Goal: Transaction & Acquisition: Download file/media

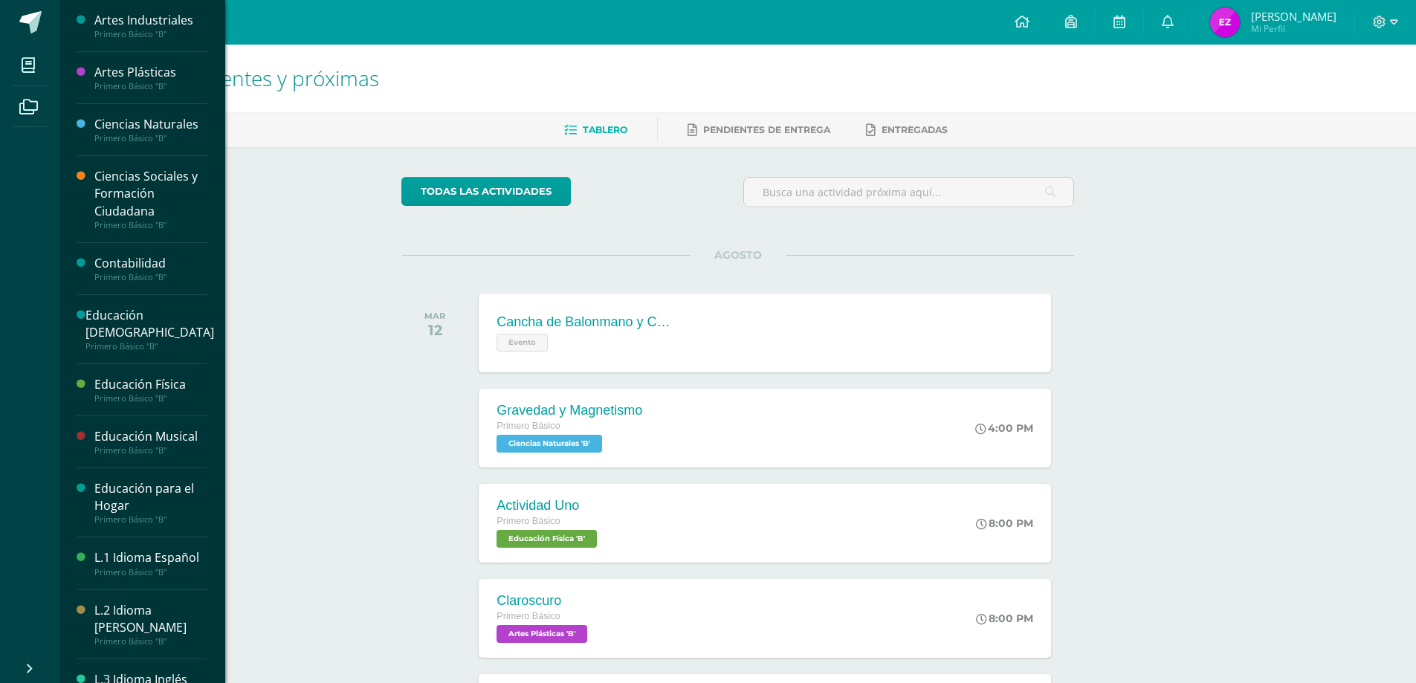
click at [95, 387] on div "Educación Física" at bounding box center [150, 384] width 113 height 17
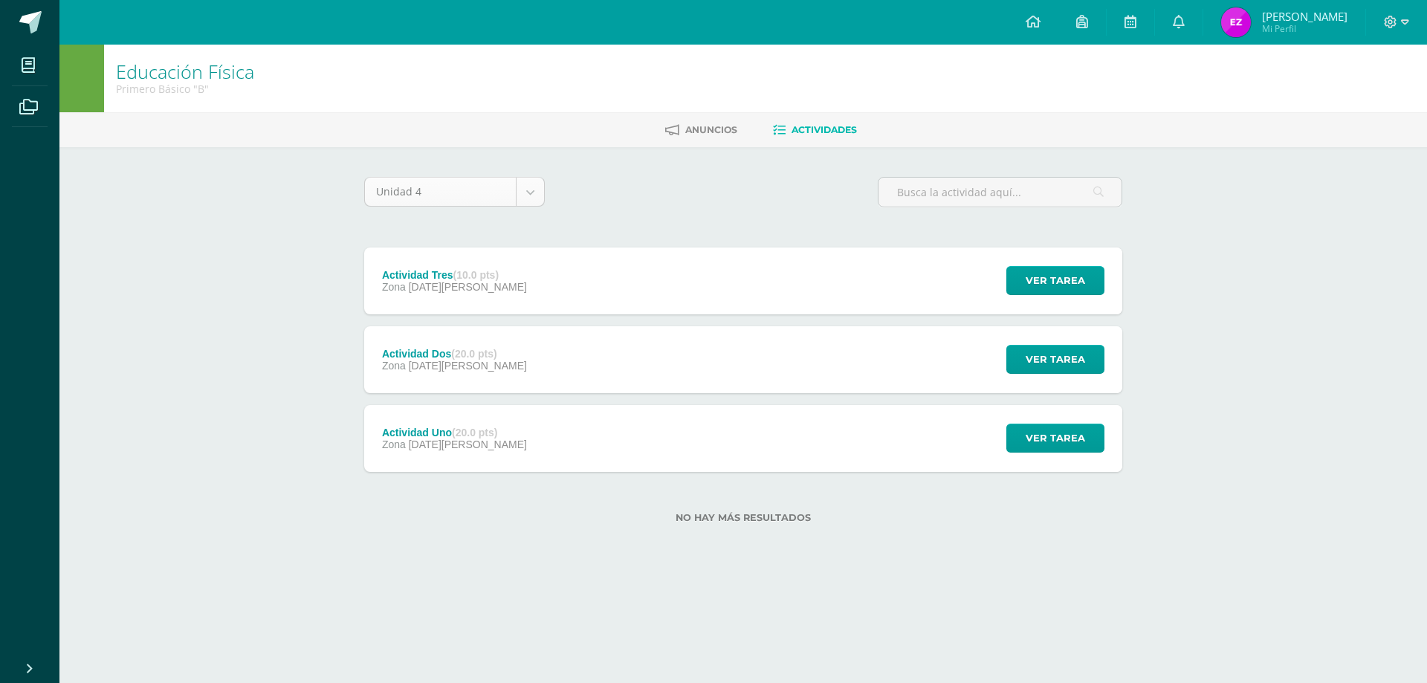
click at [530, 188] on body "Mis cursos Archivos Cerrar panel Artes Industriales Primero Básico "B" Artes Pl…" at bounding box center [713, 285] width 1427 height 571
click at [25, 36] on link at bounding box center [29, 22] width 59 height 45
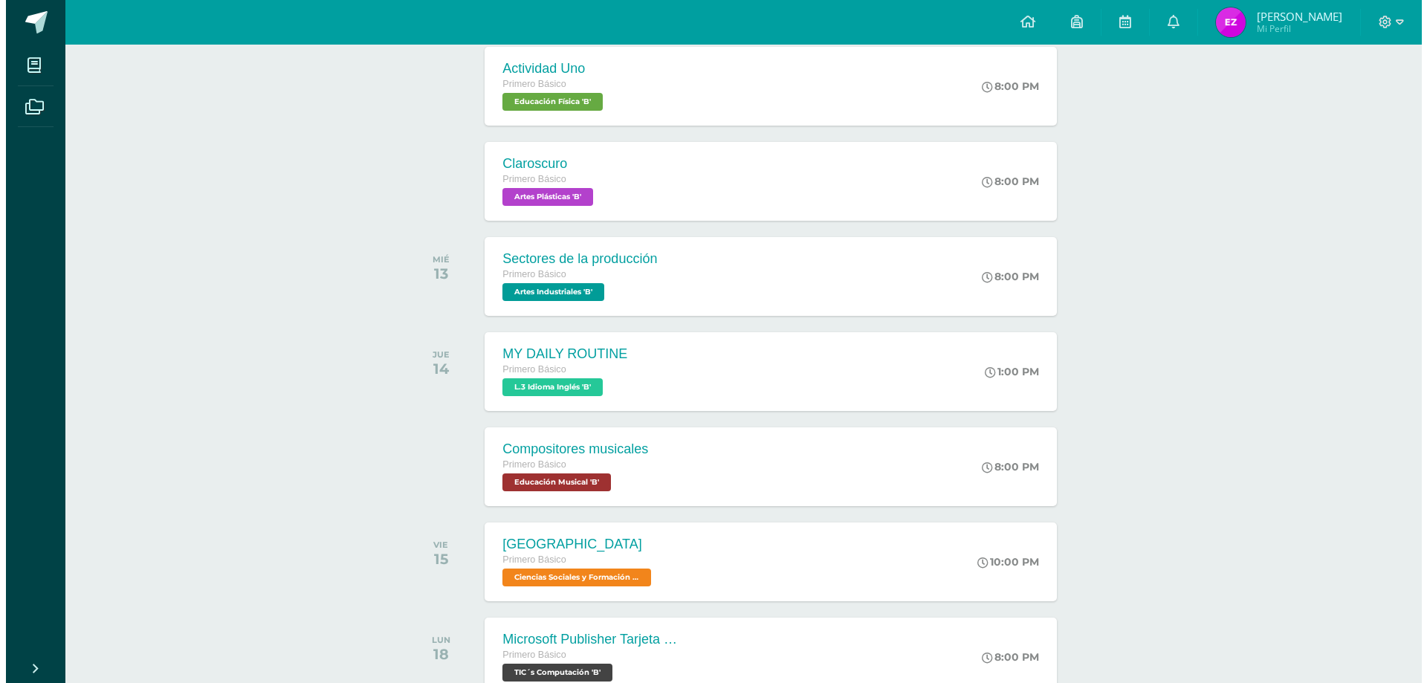
scroll to position [446, 0]
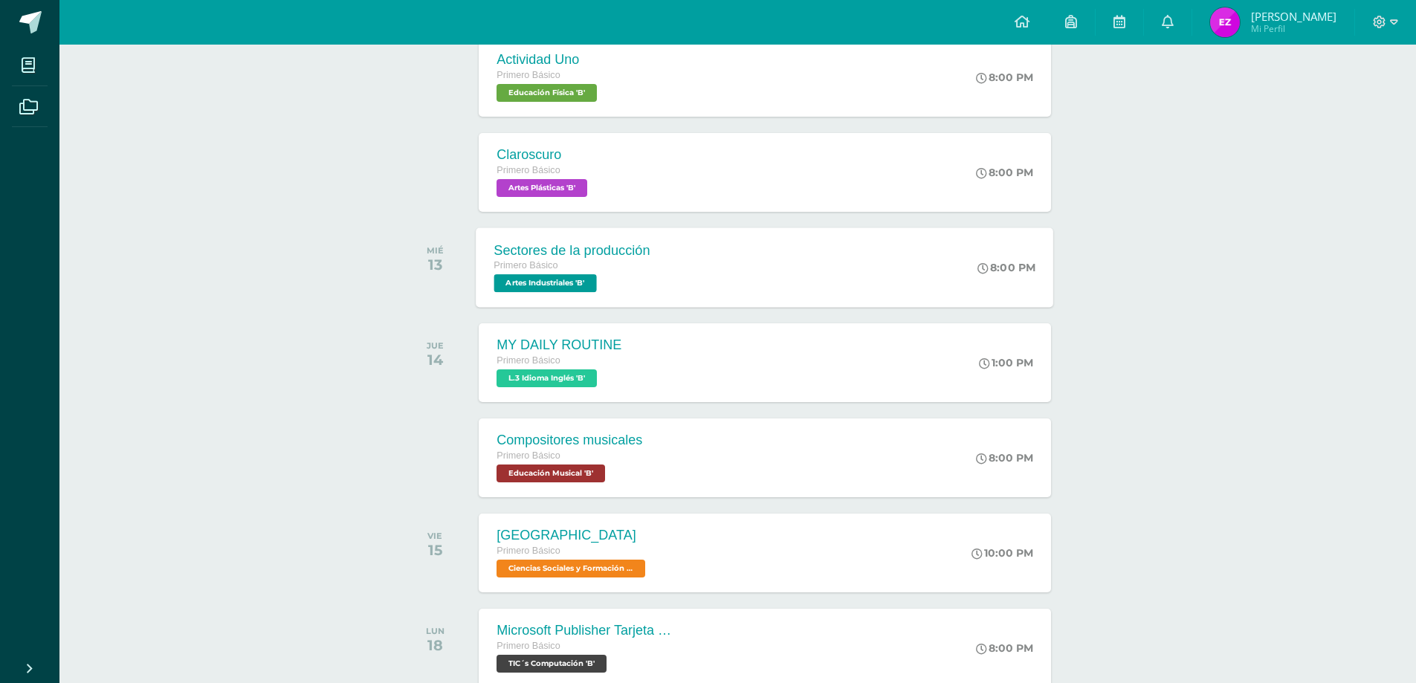
click at [534, 282] on span "Artes Industriales 'B'" at bounding box center [545, 283] width 103 height 18
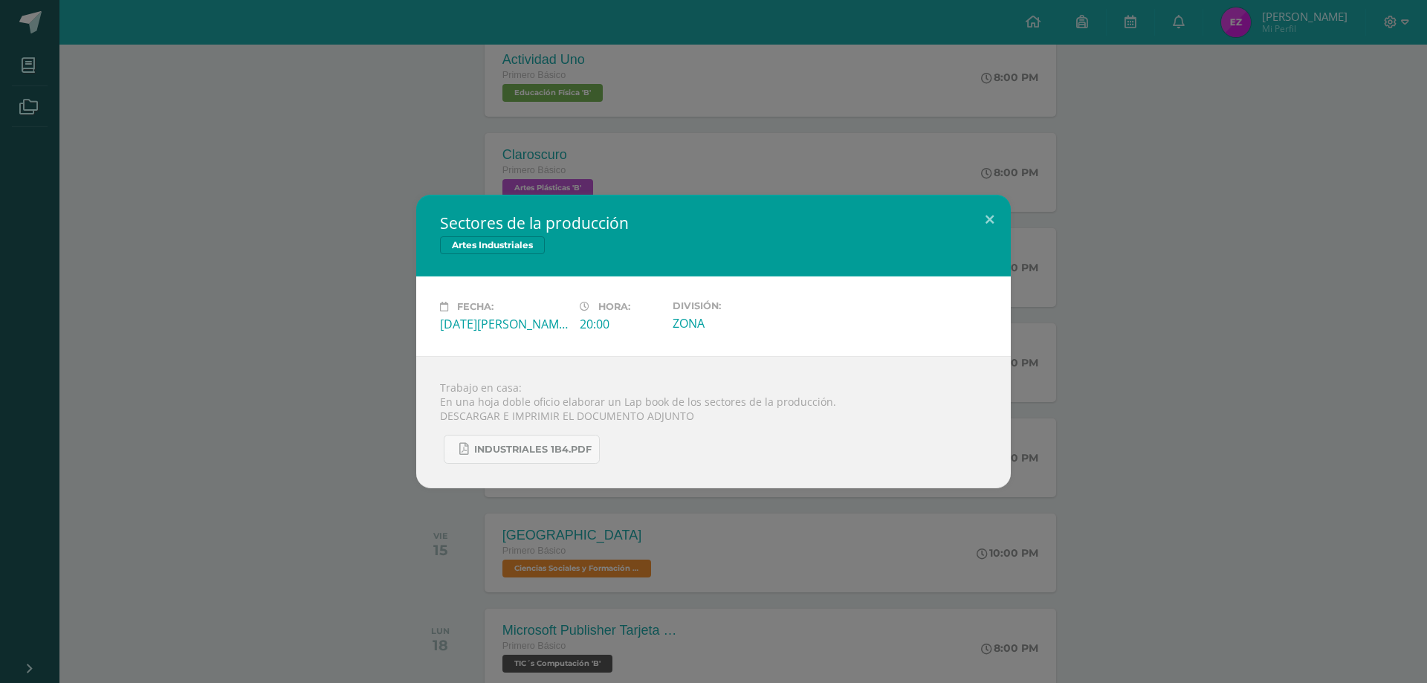
click at [330, 258] on div "Sectores de la producción Artes Industriales Fecha: Miércoles 13 de Agosto Hora…" at bounding box center [713, 342] width 1415 height 294
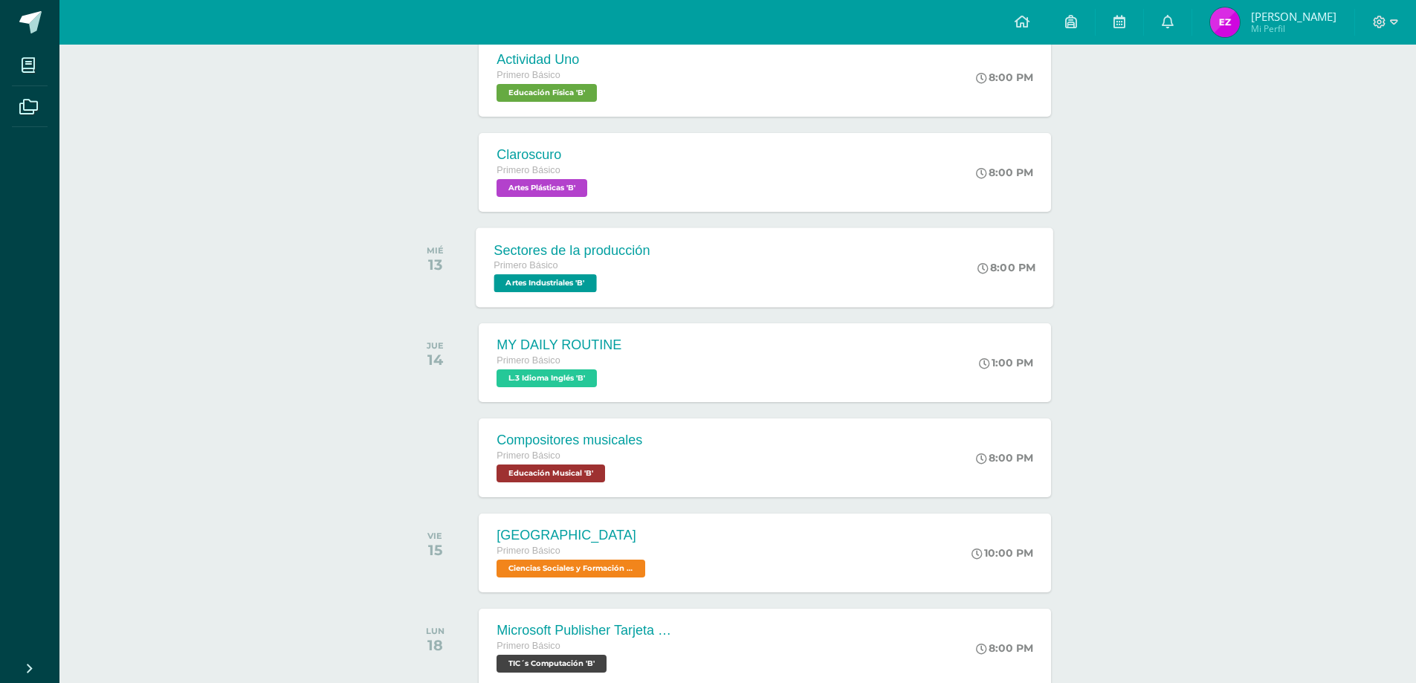
click at [528, 253] on div "Sectores de la producción" at bounding box center [572, 250] width 156 height 16
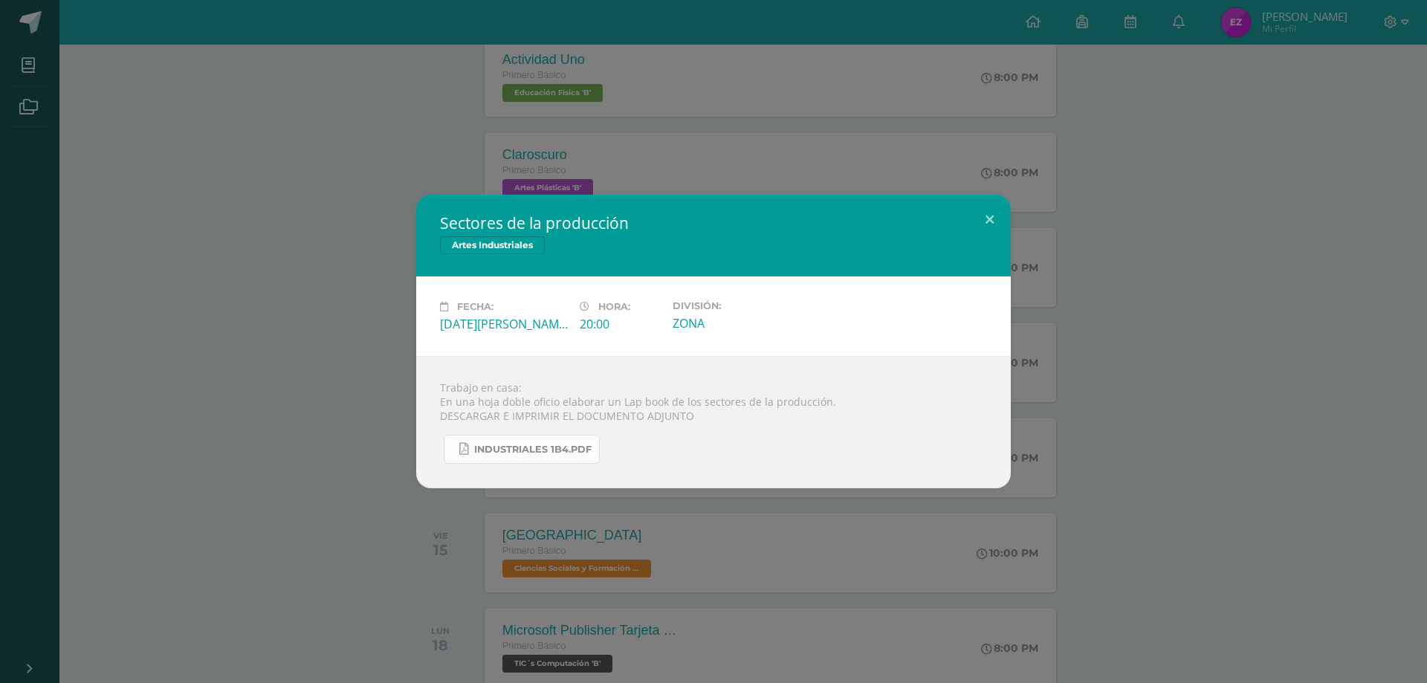
click at [517, 446] on span "INDUSTRIALES 1B4.pdf" at bounding box center [532, 450] width 117 height 12
click at [353, 143] on div "Sectores de la producción Artes Industriales Fecha: Miércoles 13 de Agosto Hora…" at bounding box center [713, 341] width 1427 height 683
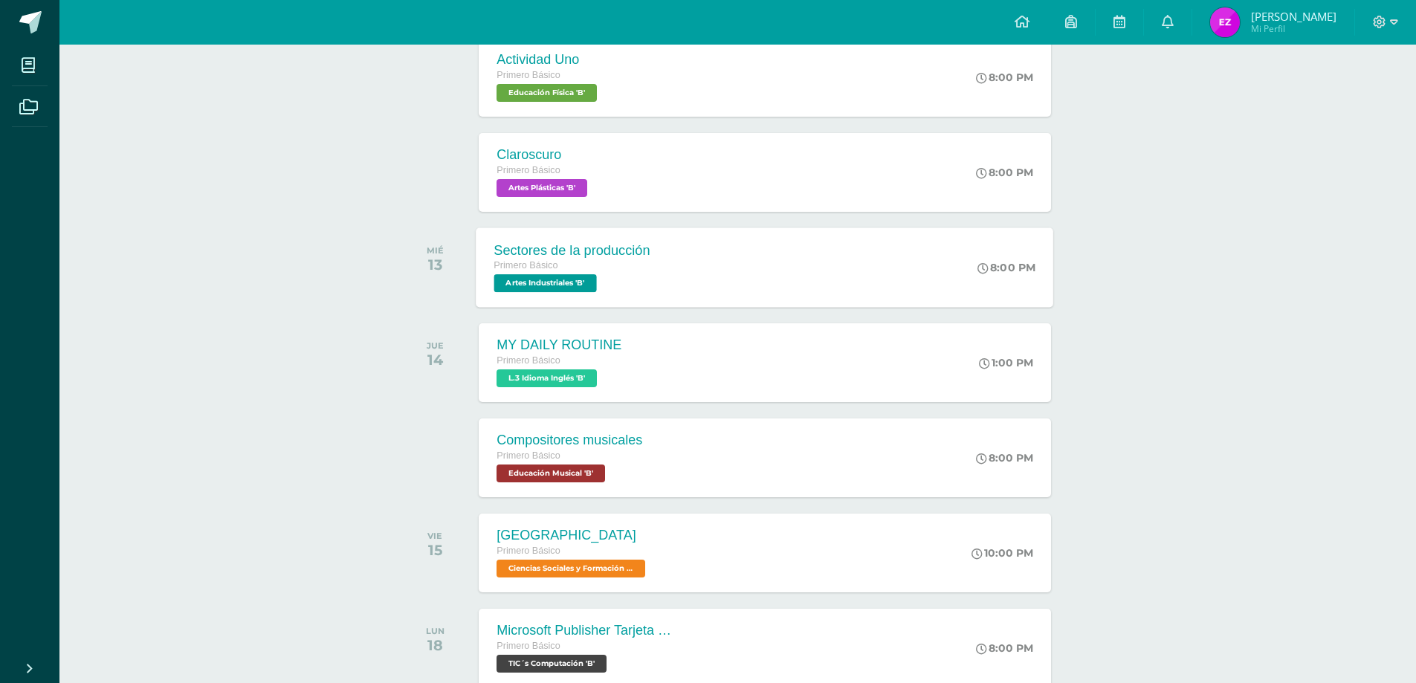
click at [521, 250] on div "Sectores de la producción" at bounding box center [572, 250] width 156 height 16
